Goal: Information Seeking & Learning: Learn about a topic

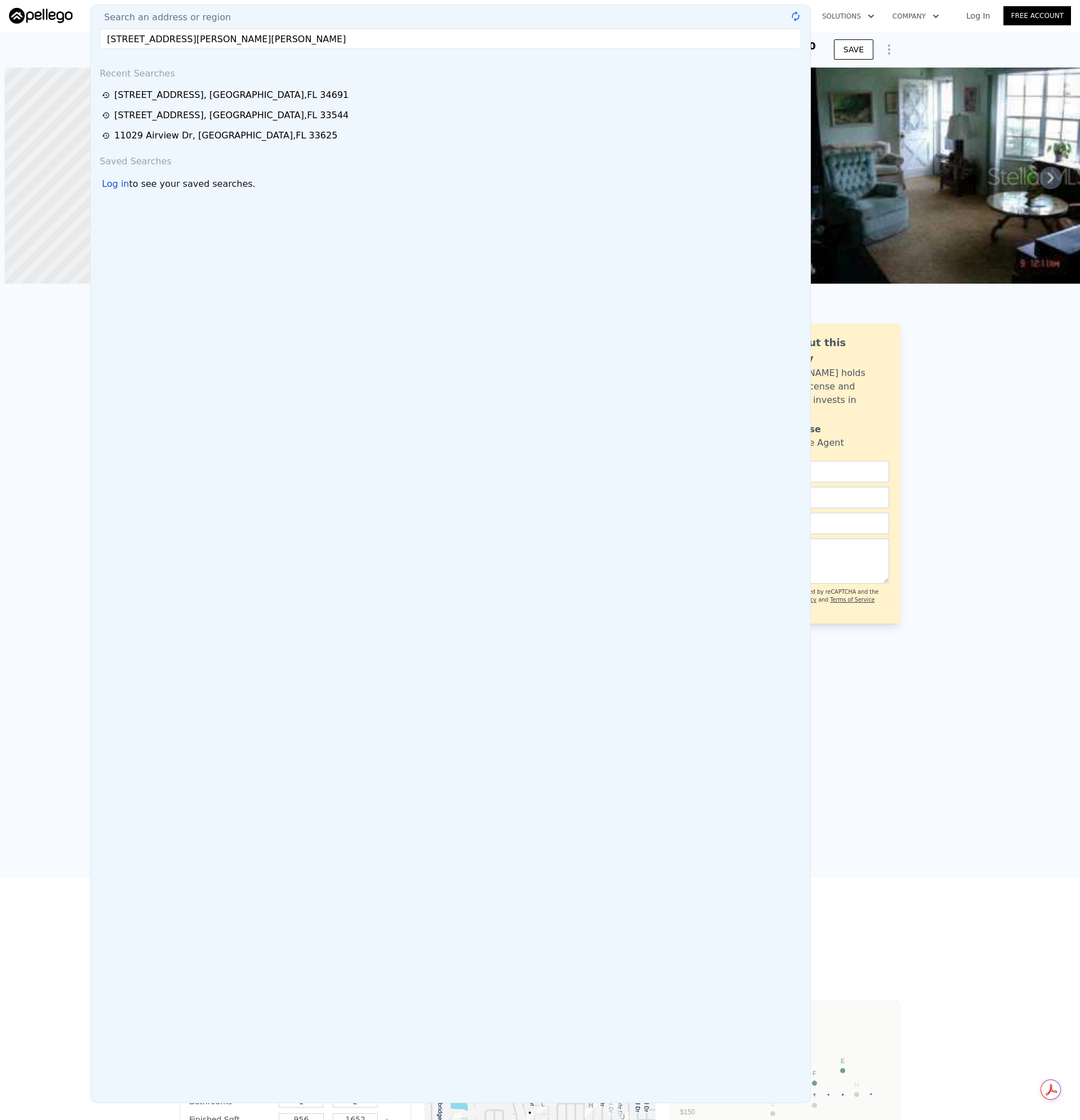
scroll to position [0, 4]
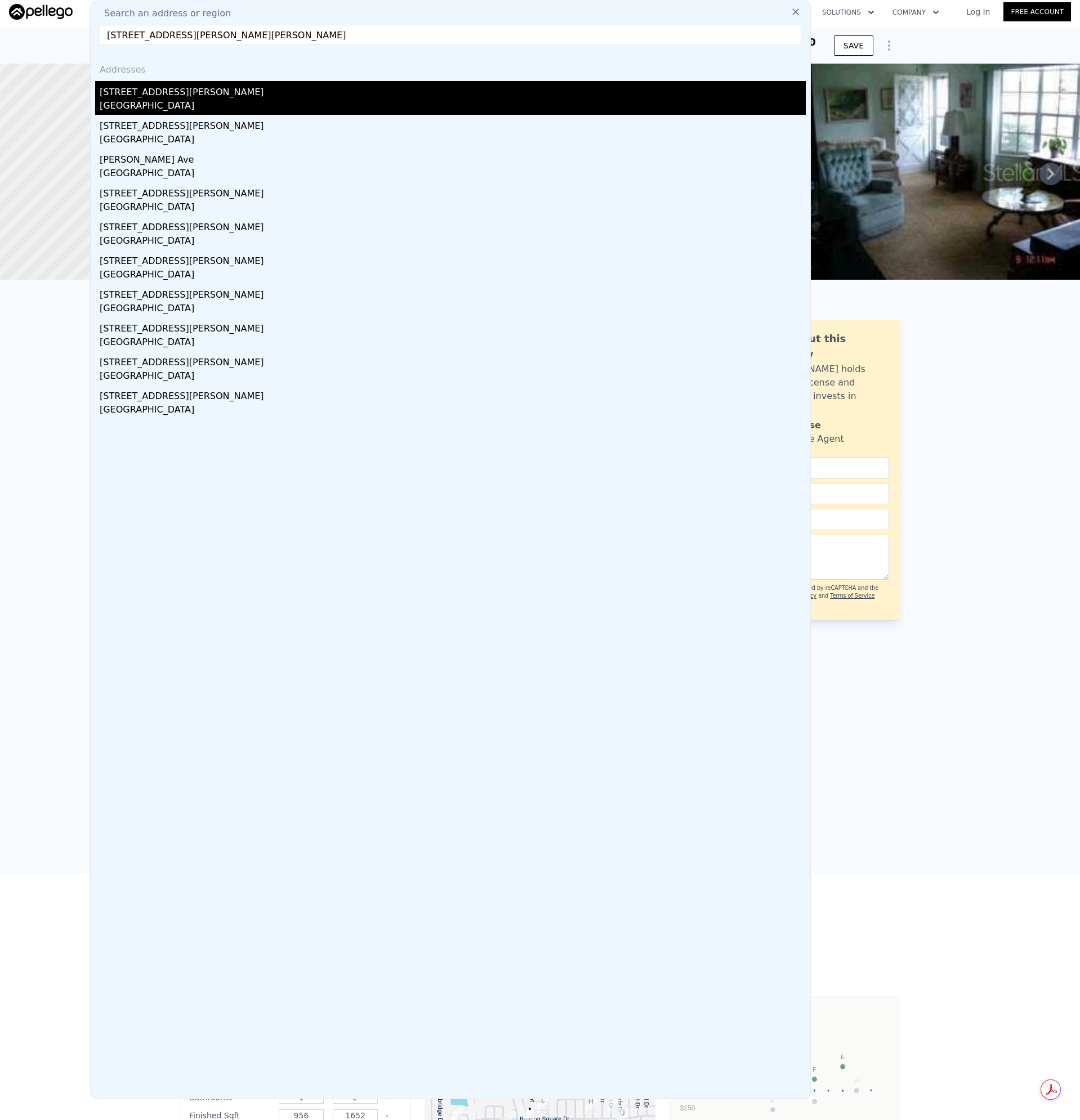
click at [124, 106] on div "[GEOGRAPHIC_DATA]" at bounding box center [452, 107] width 706 height 16
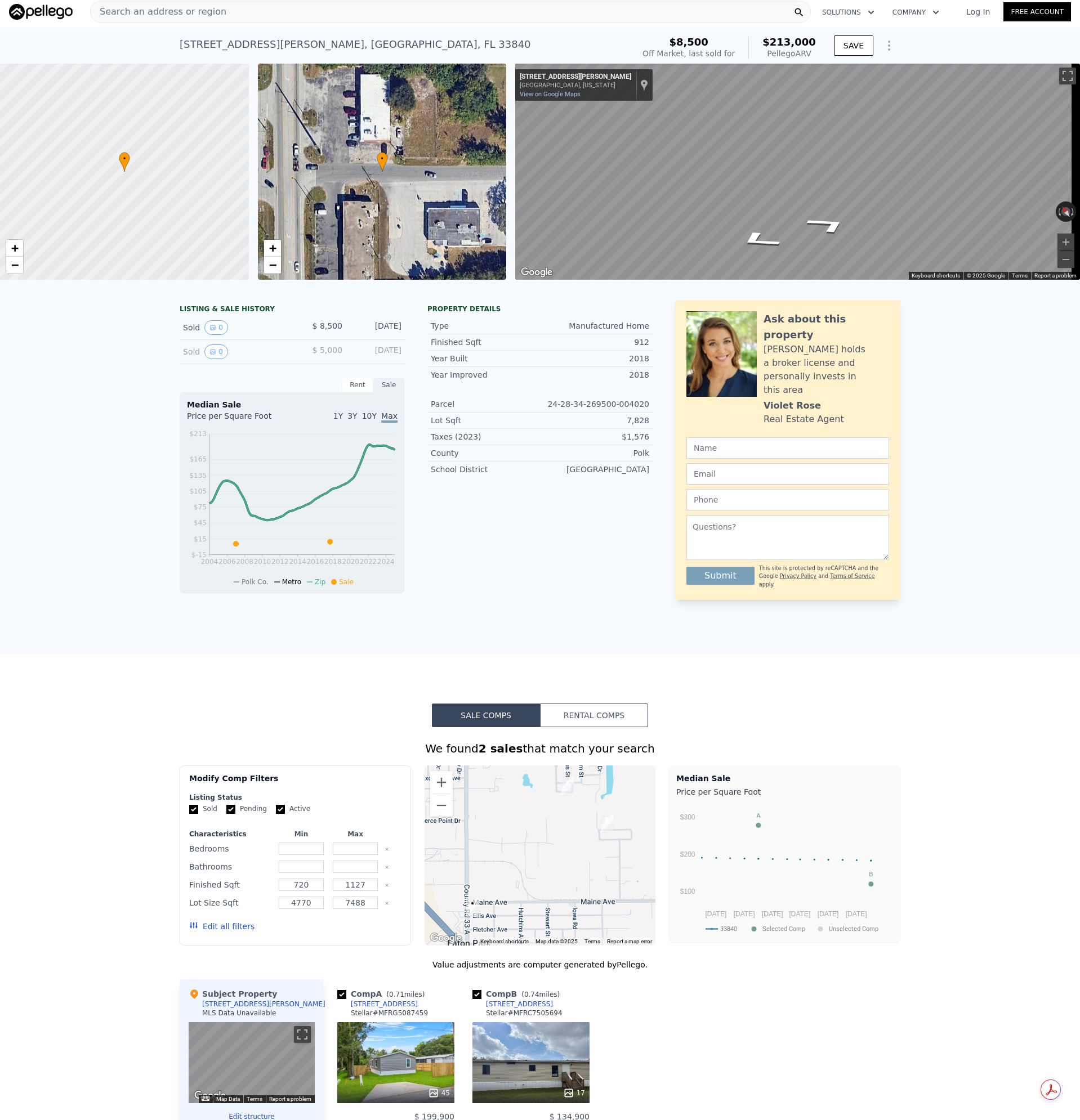
click at [229, 11] on div "Search an address or region" at bounding box center [450, 12] width 721 height 23
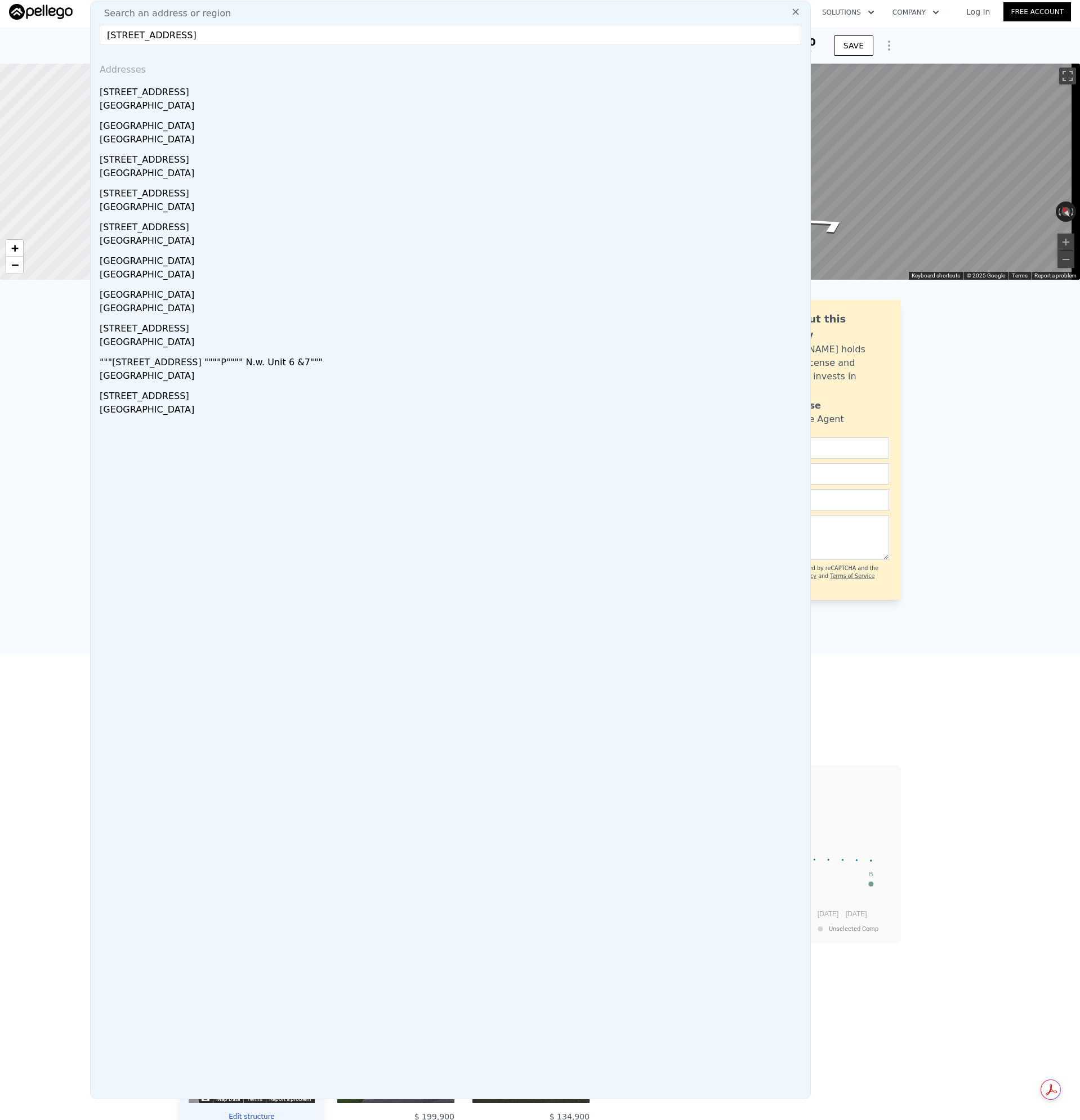
drag, startPoint x: -6, startPoint y: 50, endPoint x: 32, endPoint y: 61, distance: 39.6
click at [0, 56] on html "Search an address or region Search an address or region [STREET_ADDRESS] Addres…" at bounding box center [540, 560] width 1080 height 1120
paste input "[STREET_ADDRESS]"
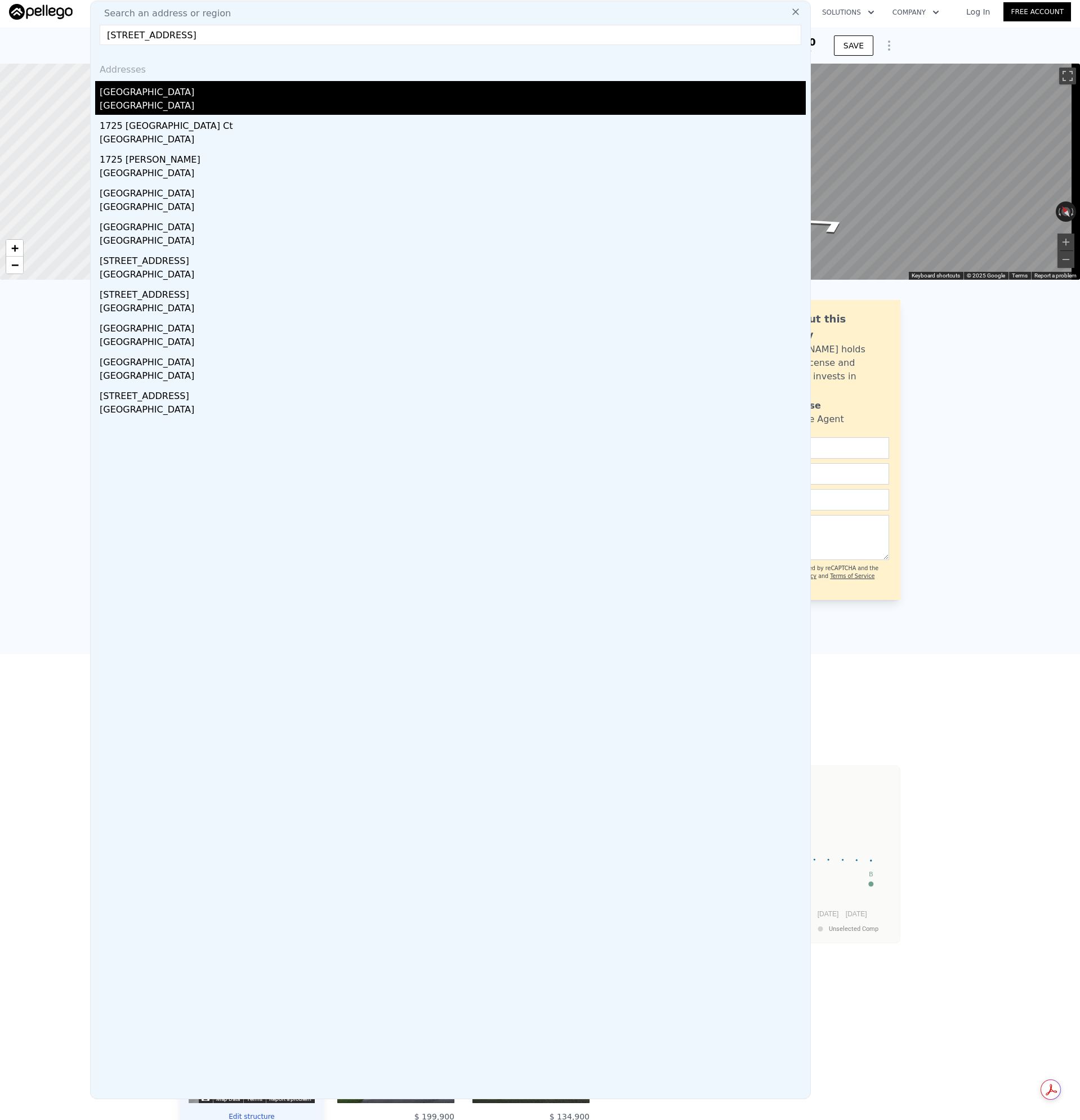
type input "[STREET_ADDRESS]"
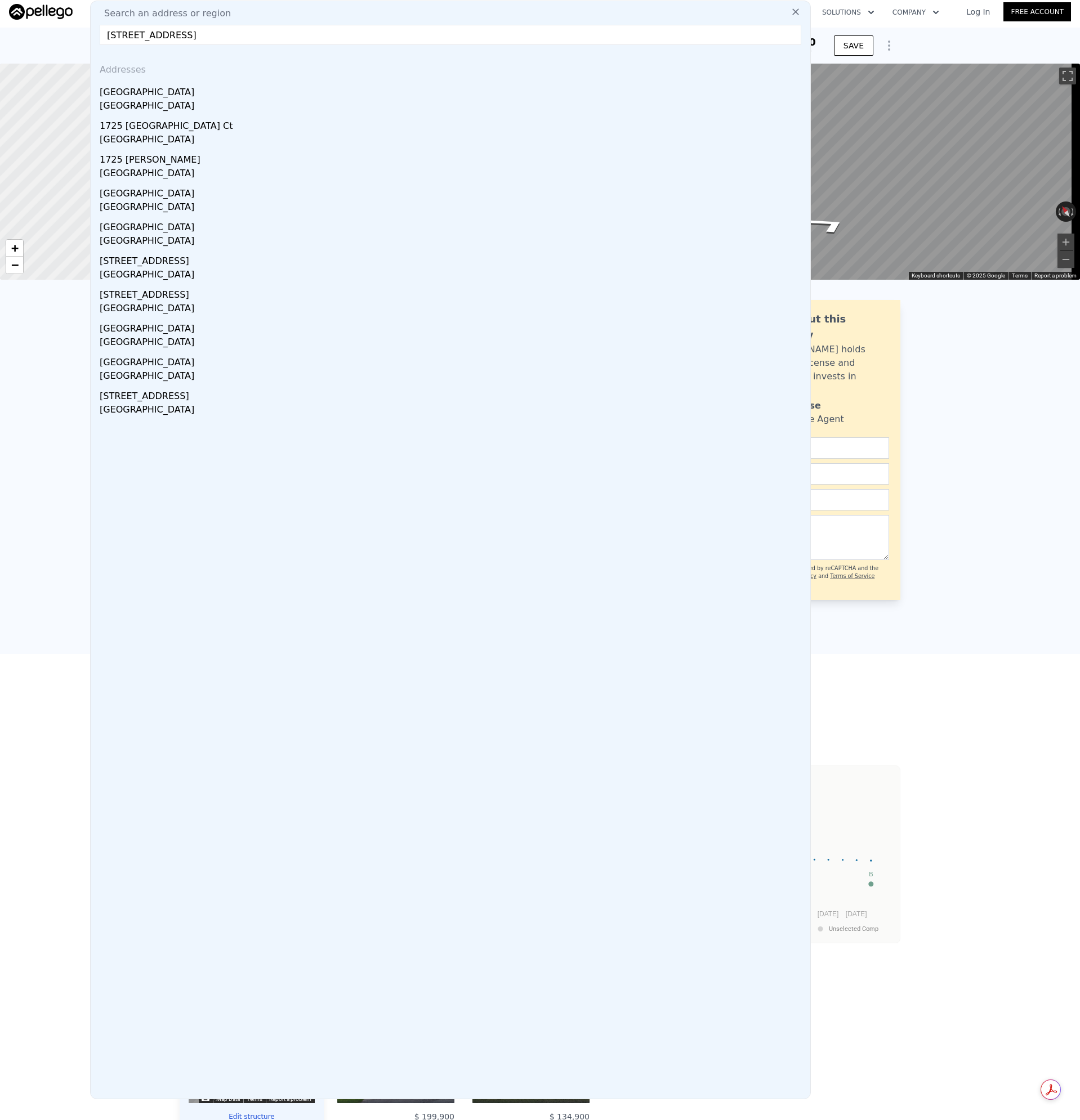
drag, startPoint x: 133, startPoint y: 101, endPoint x: 503, endPoint y: 435, distance: 498.5
click at [133, 102] on div "[GEOGRAPHIC_DATA]" at bounding box center [452, 107] width 706 height 16
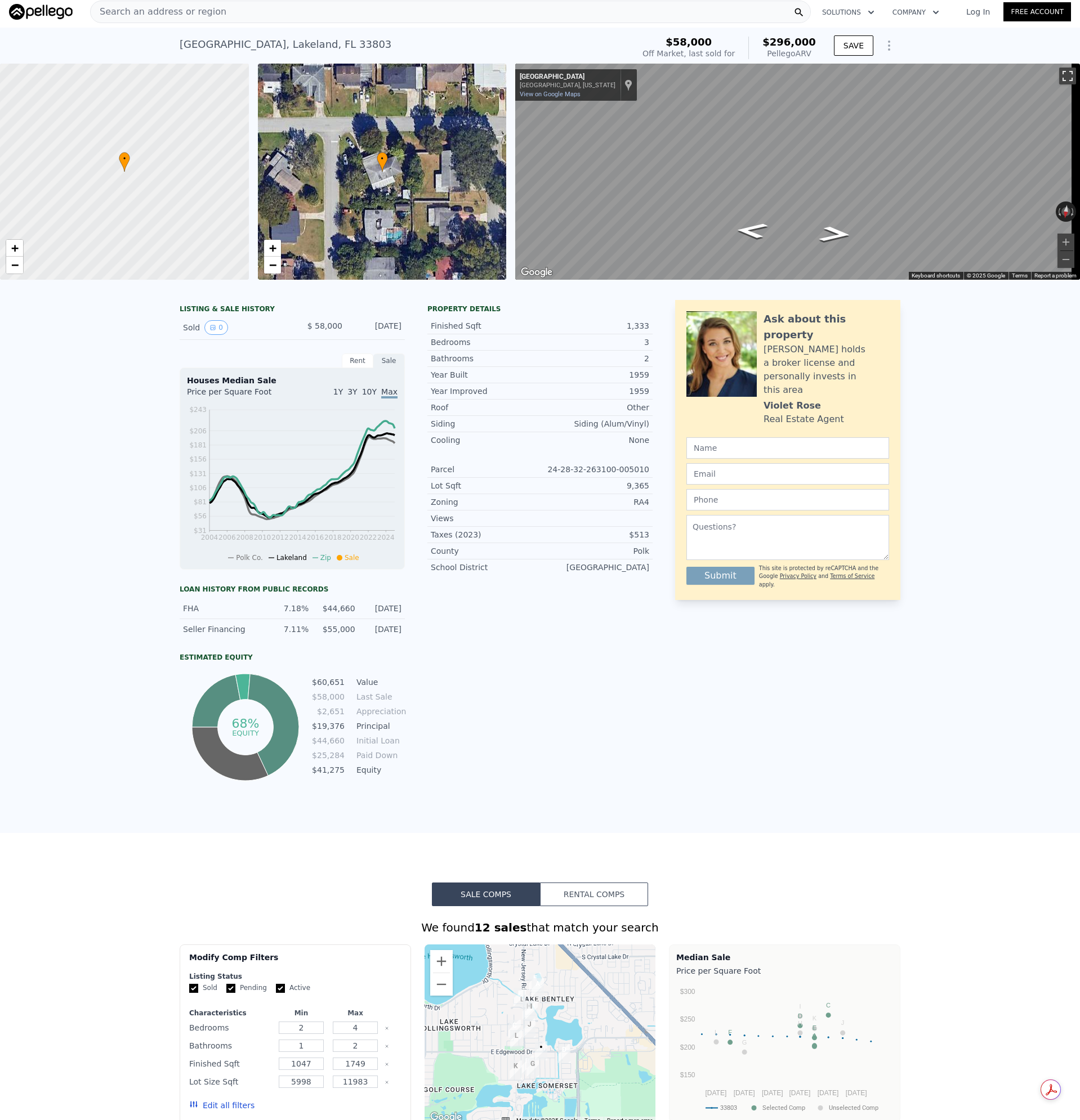
click at [1060, 76] on button "Toggle fullscreen view" at bounding box center [1067, 76] width 17 height 17
click at [196, 19] on div "Search an address or region" at bounding box center [158, 12] width 136 height 21
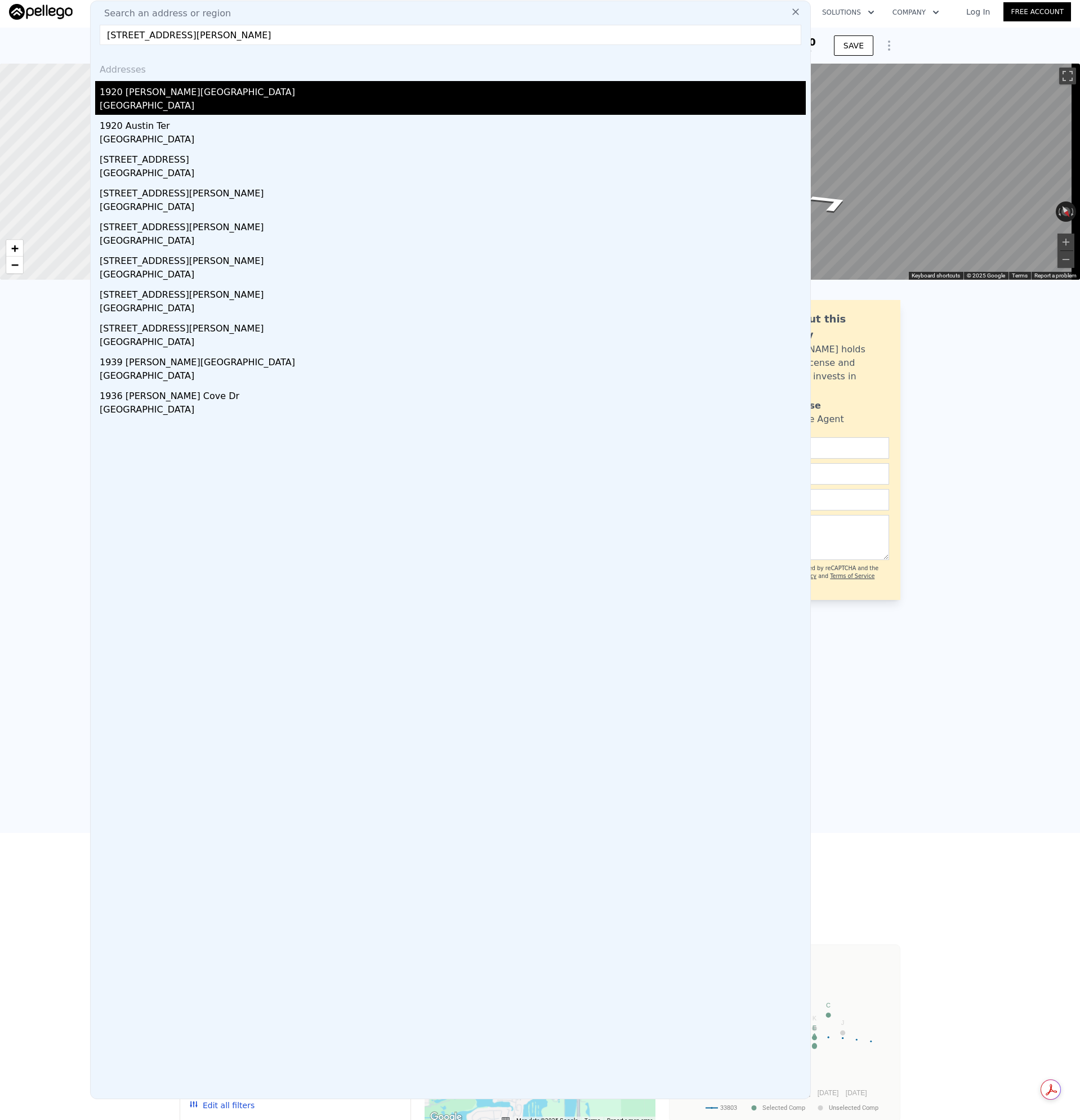
type input "[STREET_ADDRESS][PERSON_NAME]"
click at [138, 95] on div "1920 [PERSON_NAME][GEOGRAPHIC_DATA]" at bounding box center [452, 90] width 706 height 18
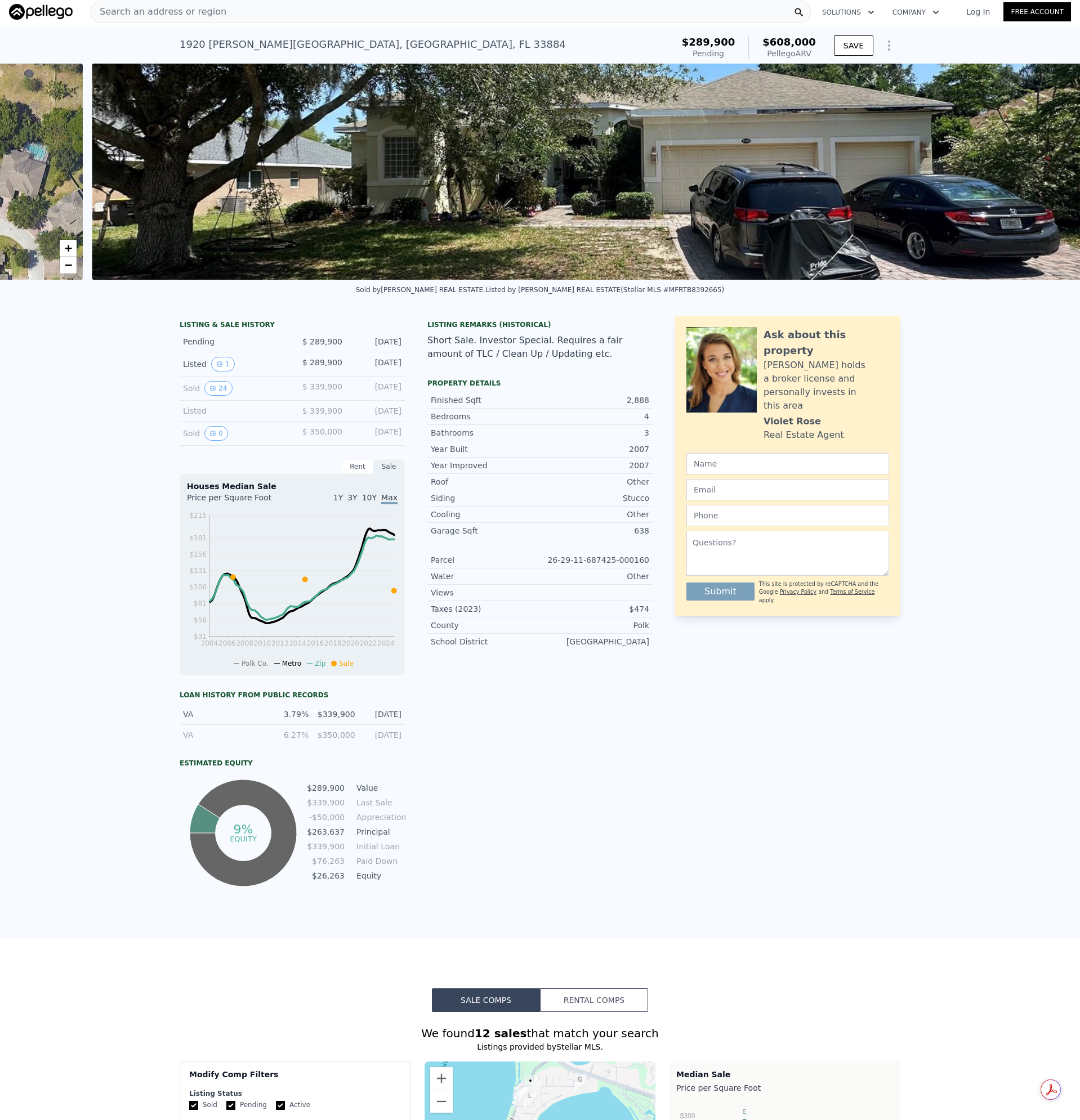
scroll to position [0, 515]
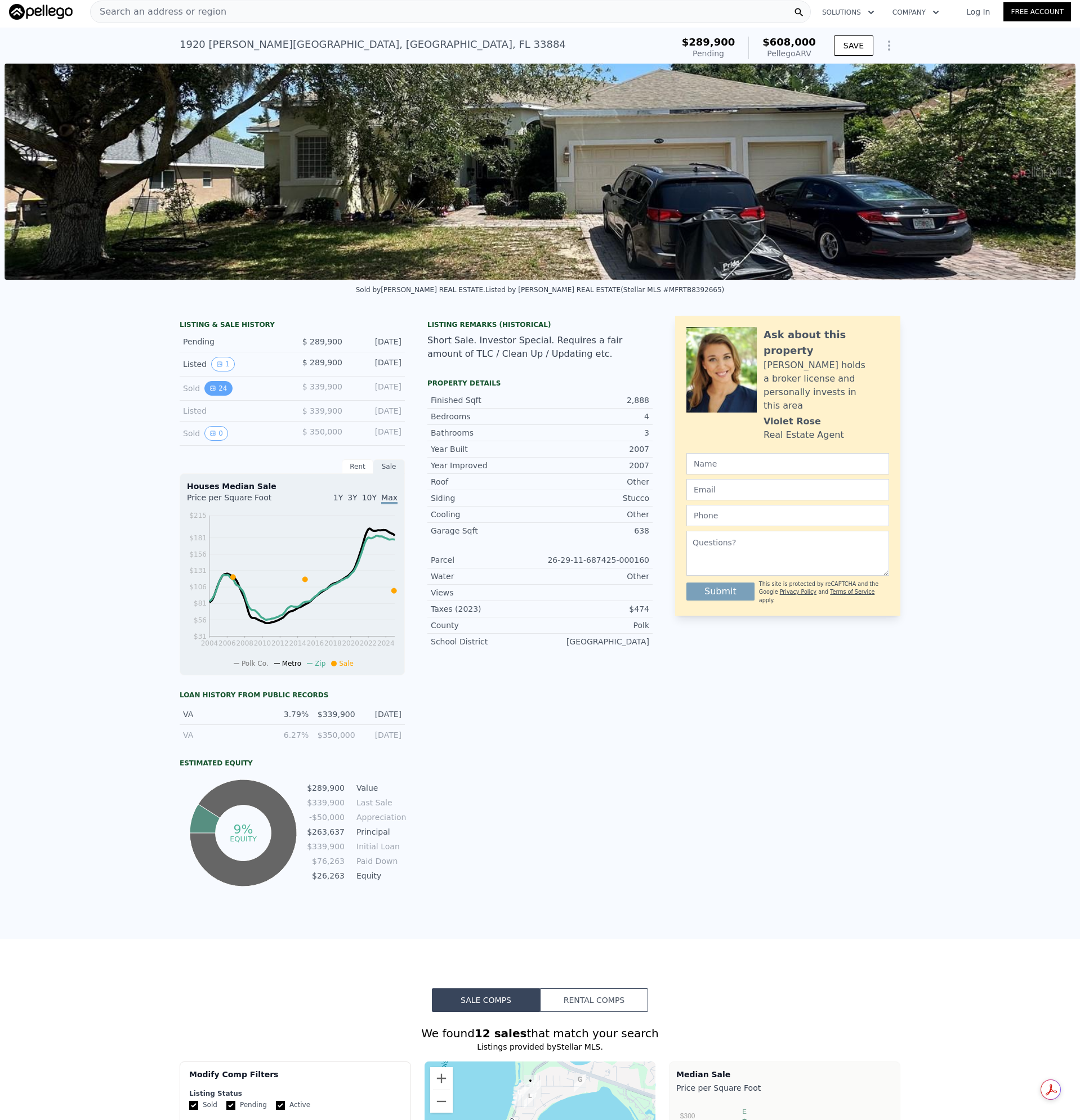
click at [205, 396] on button "24" at bounding box center [218, 388] width 28 height 15
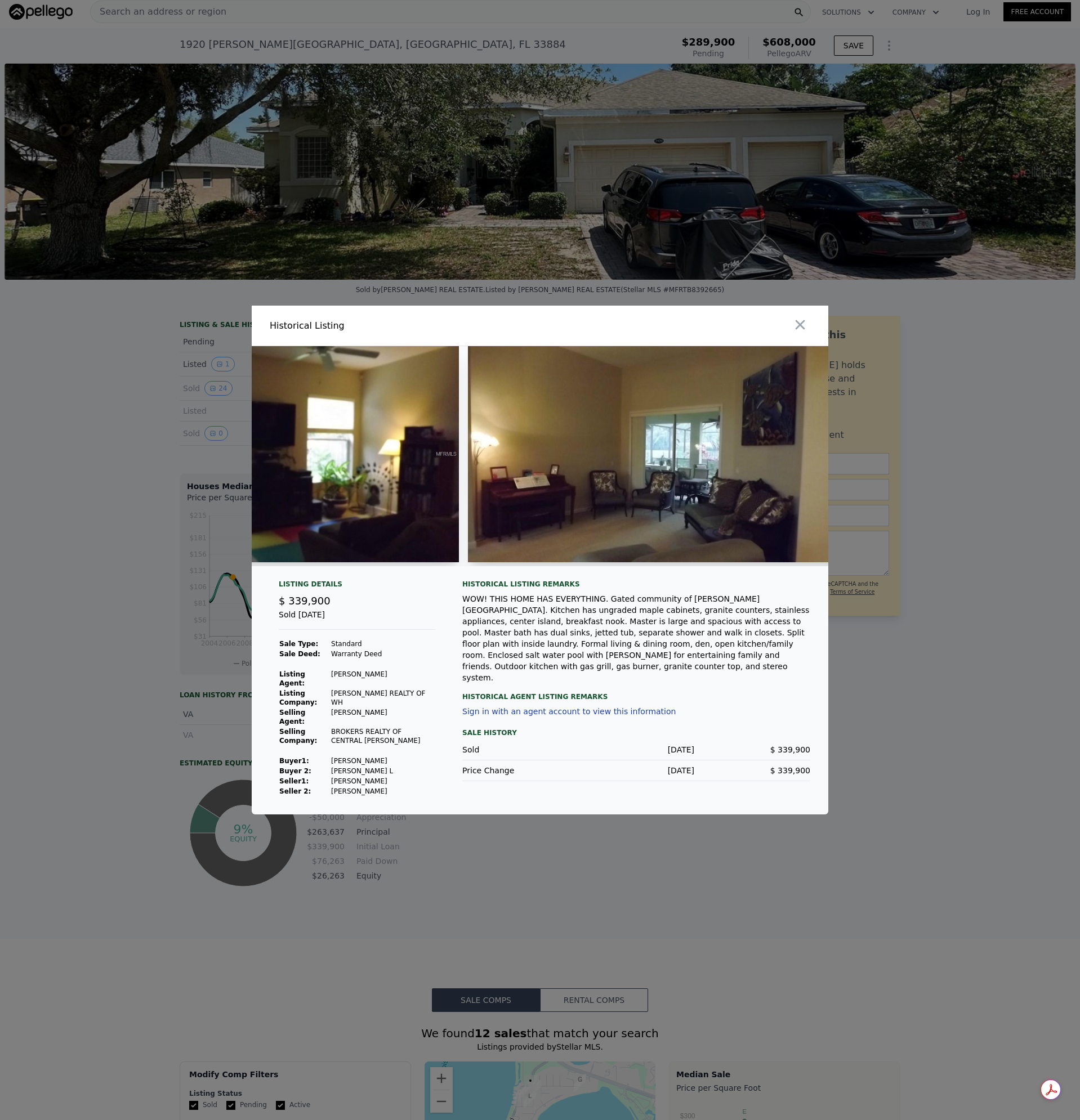
scroll to position [0, 6258]
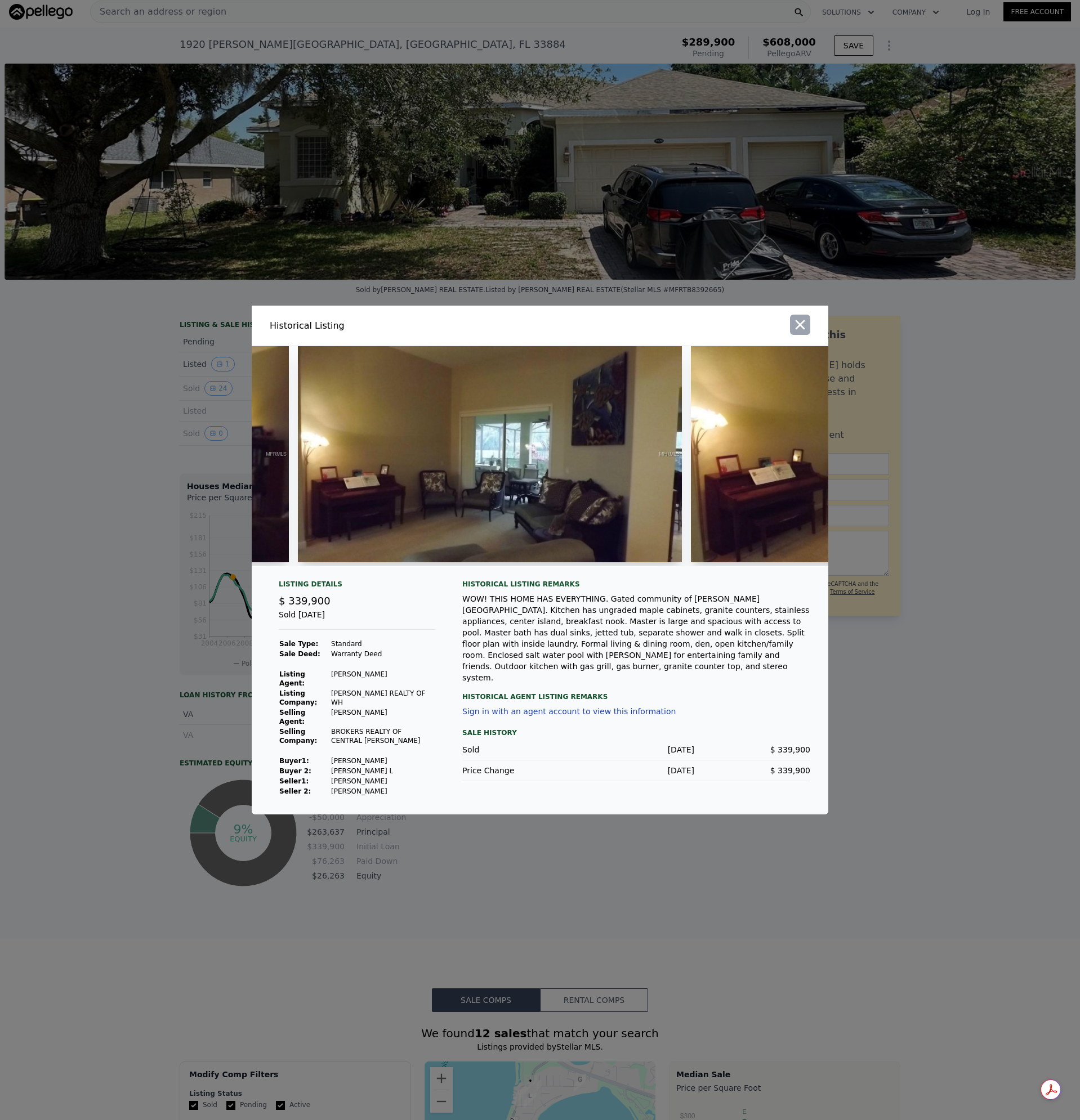
click at [801, 332] on icon "button" at bounding box center [800, 325] width 16 height 16
